Goal: Task Accomplishment & Management: Use online tool/utility

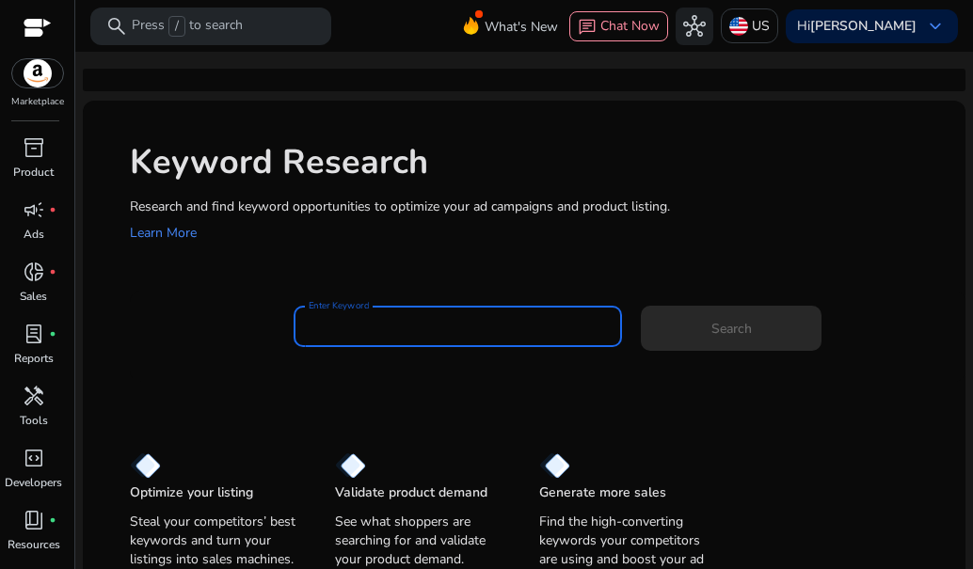
click at [349, 331] on input "Enter Keyword" at bounding box center [458, 326] width 298 height 21
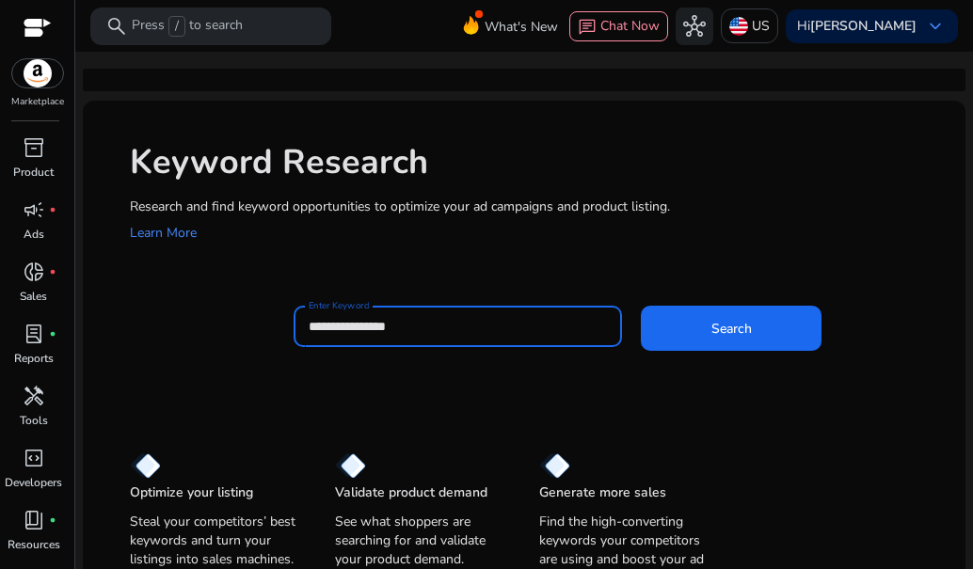
type input "**********"
click at [641, 306] on button "Search" at bounding box center [731, 328] width 181 height 45
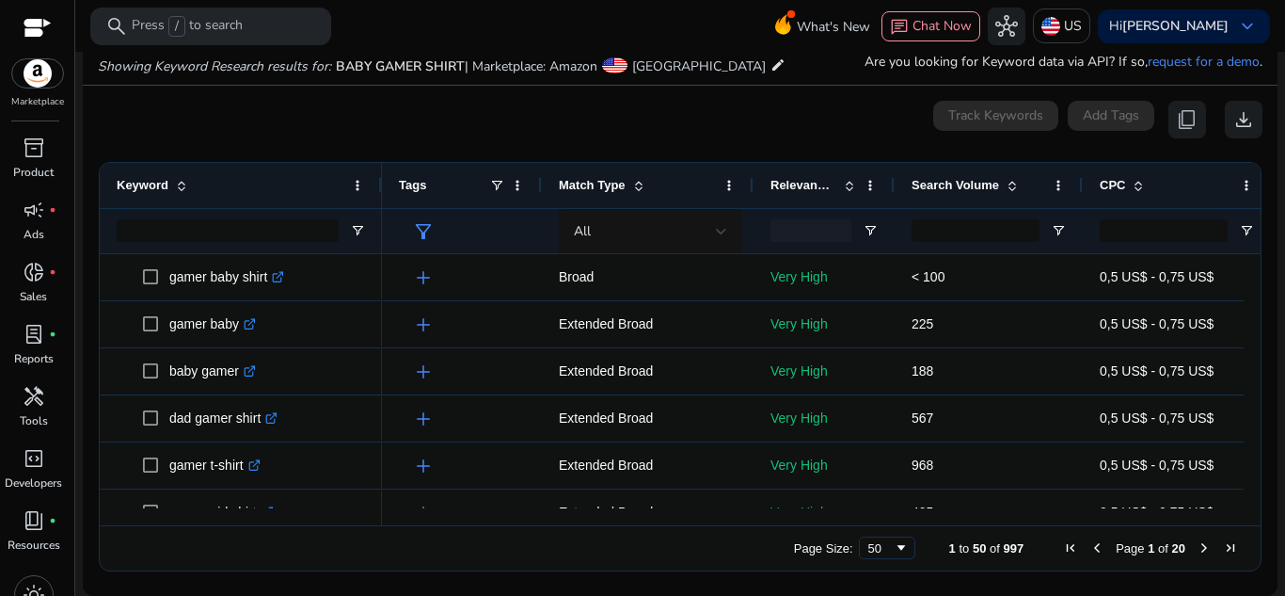
drag, startPoint x: 693, startPoint y: 516, endPoint x: 852, endPoint y: 525, distance: 158.4
click at [852, 525] on div "Drag here to set row groups Drag here to set column labels Keyword Match Type 0" at bounding box center [680, 366] width 1163 height 409
drag, startPoint x: 852, startPoint y: 525, endPoint x: 966, endPoint y: 521, distance: 114.9
click at [966, 521] on div "Drag here to set row groups Drag here to set column labels Keyword Match Type 0" at bounding box center [680, 366] width 1163 height 409
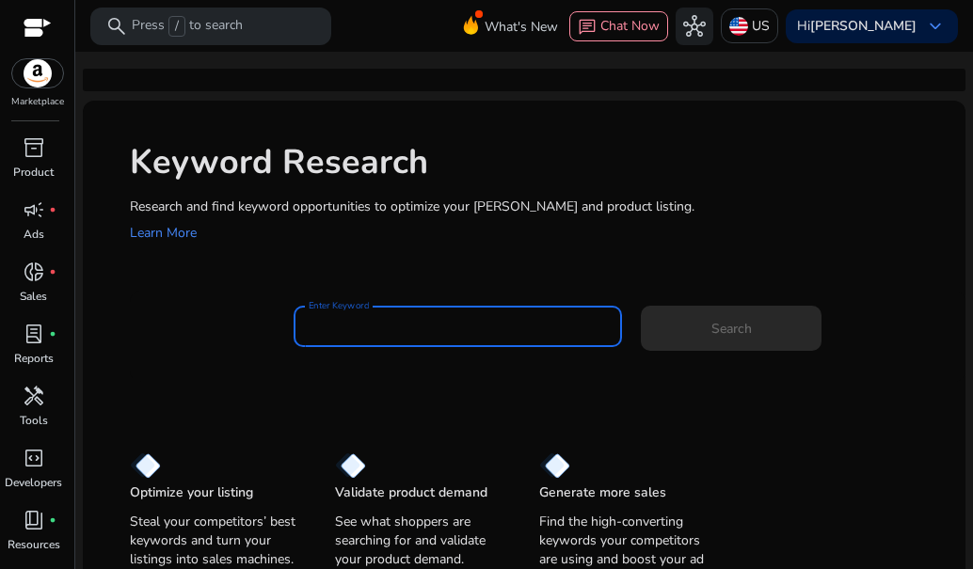
click at [437, 333] on input "Enter Keyword" at bounding box center [458, 326] width 298 height 21
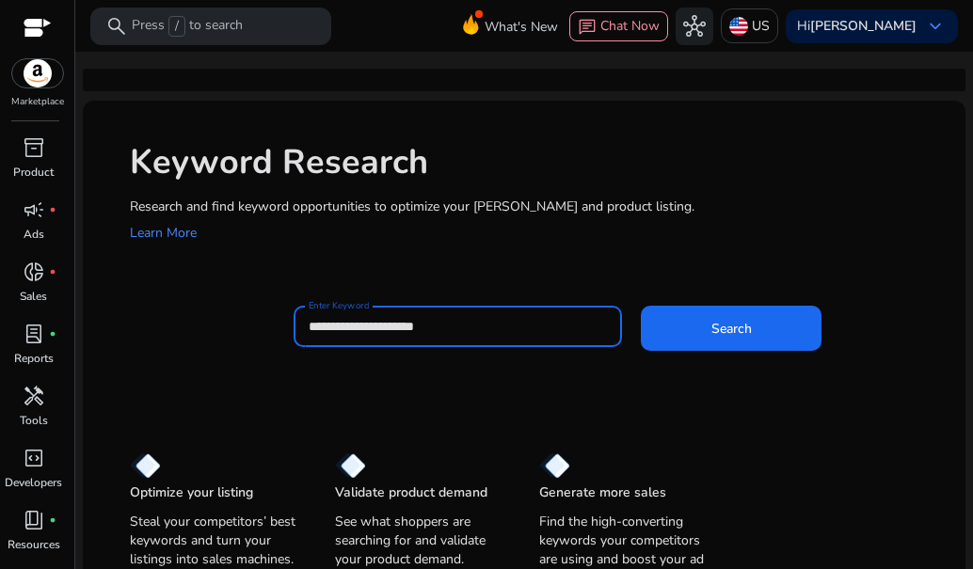
type input "**********"
click at [641, 306] on button "Search" at bounding box center [731, 328] width 181 height 45
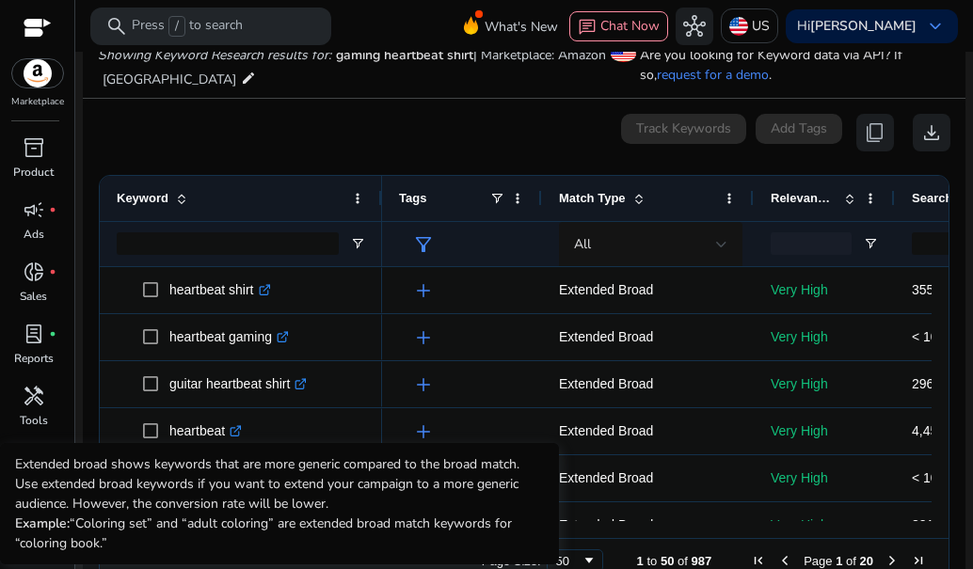
scroll to position [201, 0]
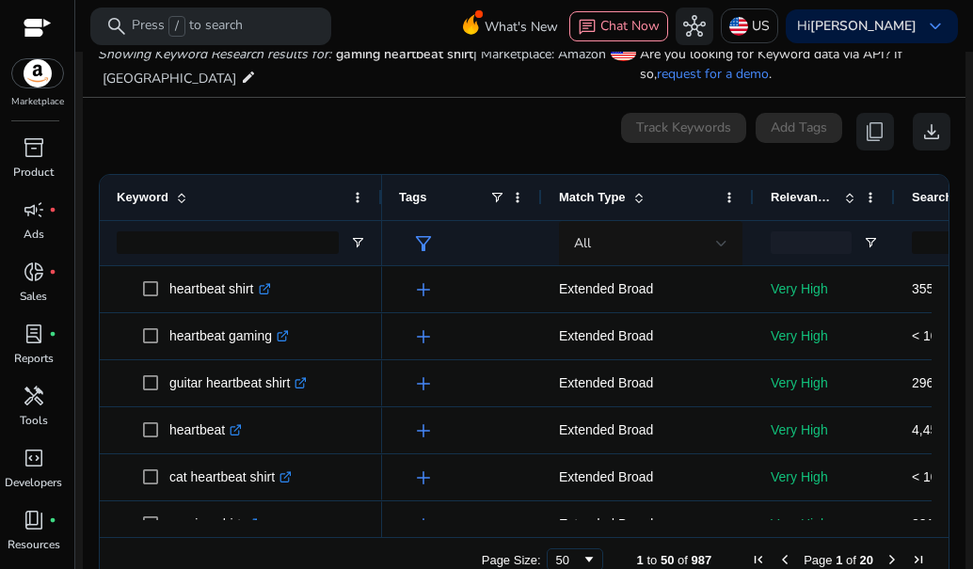
drag, startPoint x: 606, startPoint y: 528, endPoint x: 577, endPoint y: 533, distance: 29.5
click at [577, 533] on div at bounding box center [656, 528] width 549 height 17
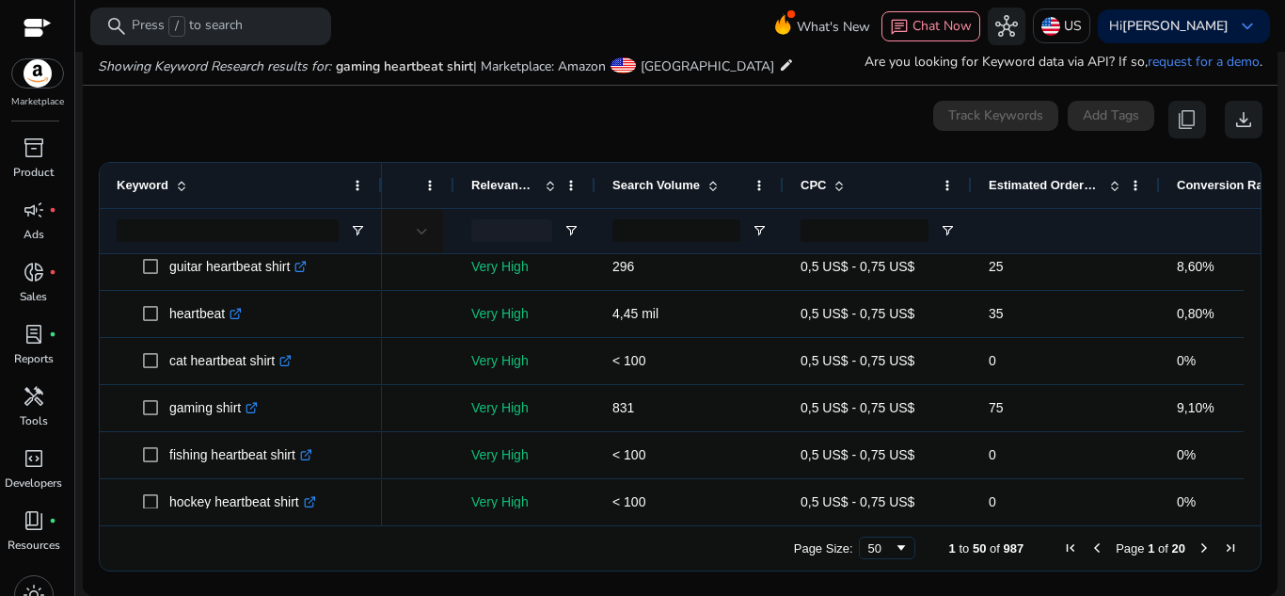
scroll to position [113, 0]
